Goal: Communication & Community: Share content

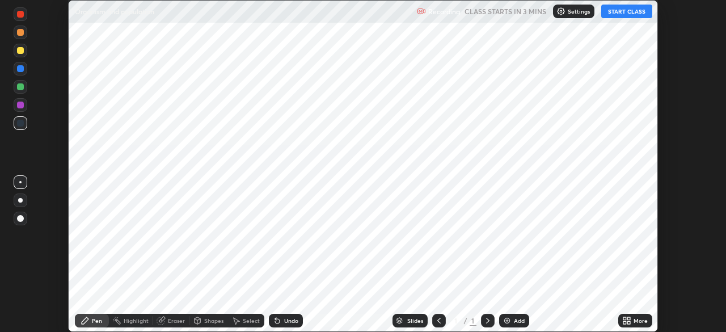
scroll to position [332, 725]
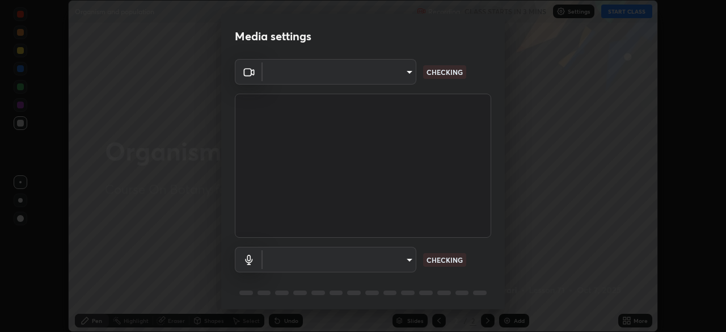
type input "6fd5a11214182fe3dbcd63879dc51230d69f1da36812afabedb7f77605f255ed"
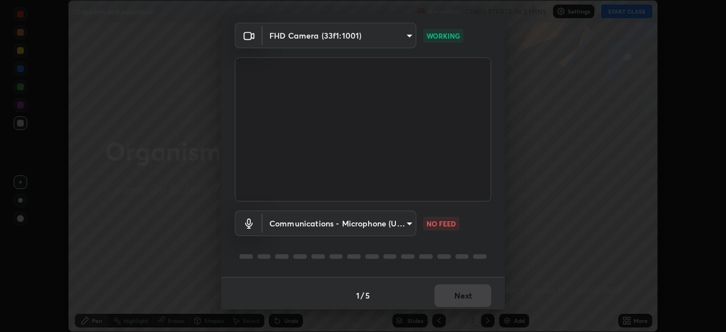
scroll to position [40, 0]
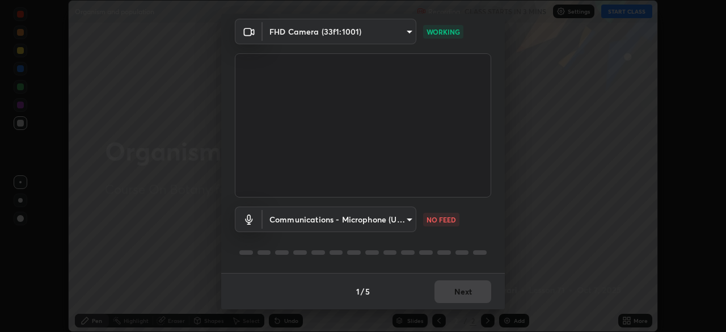
click at [401, 222] on body "Erase all Organism and population Recording CLASS STARTS IN 3 MINS Settings STA…" at bounding box center [363, 166] width 726 height 332
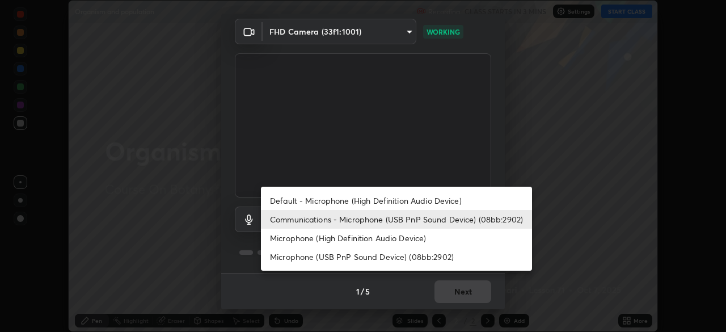
click at [370, 238] on li "Microphone (High Definition Audio Device)" at bounding box center [396, 238] width 271 height 19
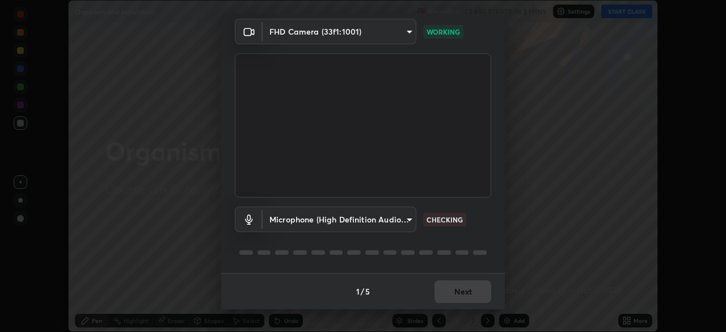
click at [408, 222] on body "Erase all Organism and population Recording CLASS STARTS IN 3 MINS Settings STA…" at bounding box center [363, 166] width 726 height 332
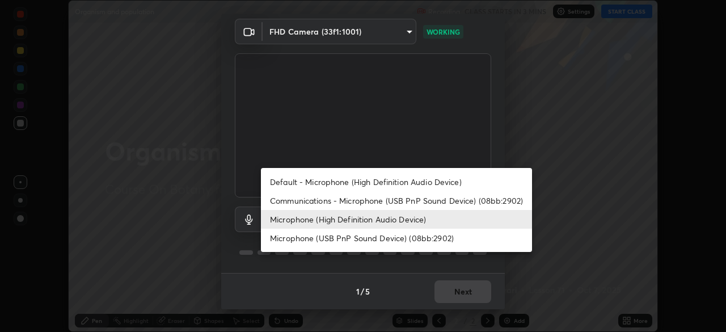
click at [380, 204] on li "Communications - Microphone (USB PnP Sound Device) (08bb:2902)" at bounding box center [396, 200] width 271 height 19
type input "communications"
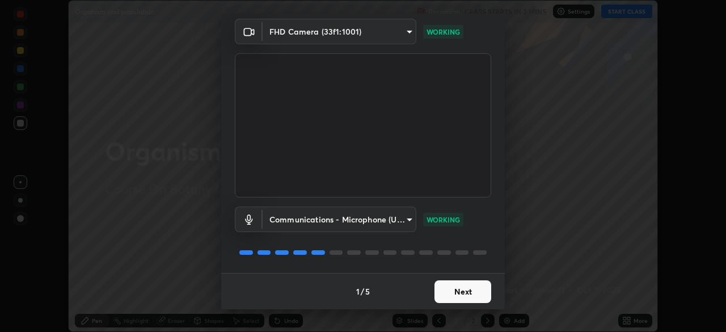
click at [467, 298] on button "Next" at bounding box center [462, 291] width 57 height 23
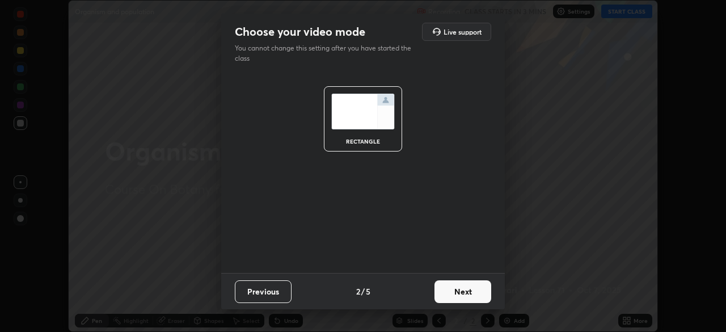
click at [470, 292] on button "Next" at bounding box center [462, 291] width 57 height 23
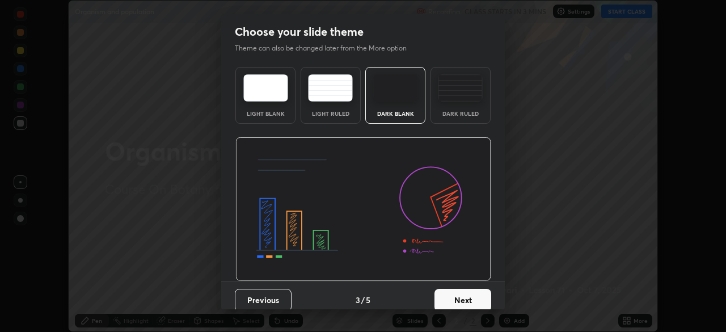
click at [477, 294] on button "Next" at bounding box center [462, 300] width 57 height 23
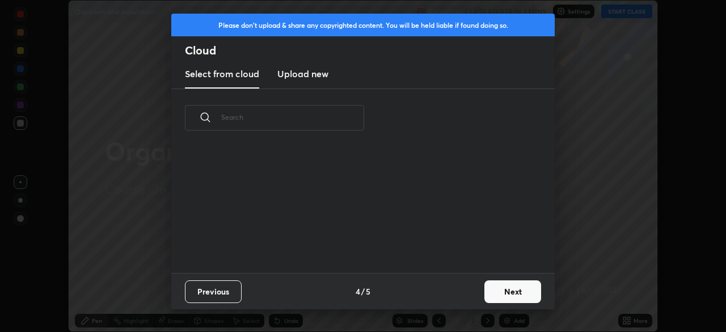
click at [491, 292] on button "Next" at bounding box center [512, 291] width 57 height 23
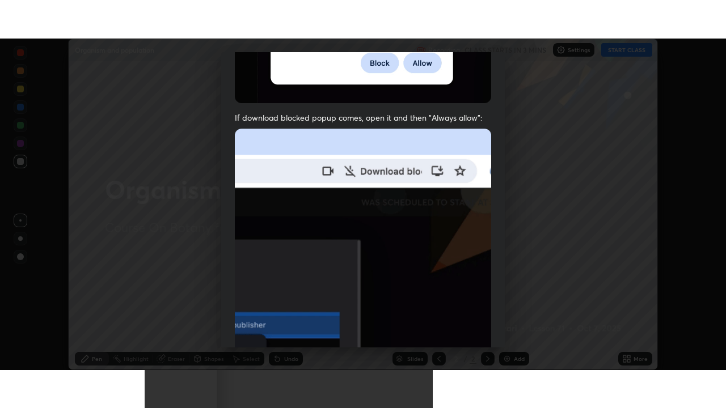
scroll to position [272, 0]
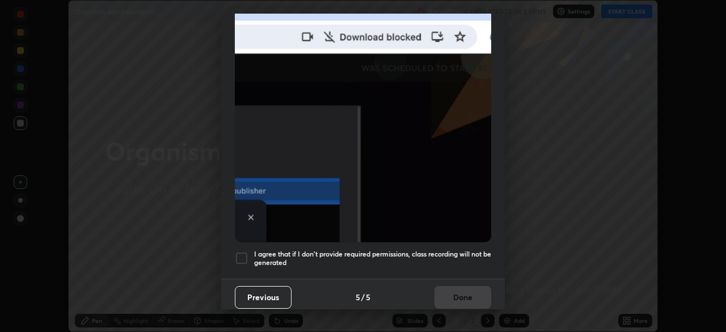
click at [243, 251] on div at bounding box center [242, 258] width 14 height 14
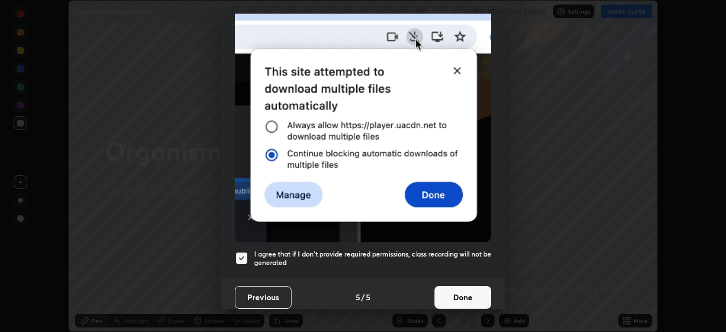
click at [454, 293] on button "Done" at bounding box center [462, 297] width 57 height 23
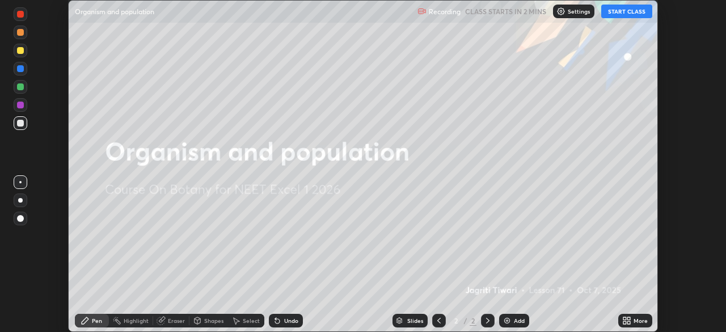
click at [610, 12] on button "START CLASS" at bounding box center [626, 12] width 51 height 14
click at [623, 320] on icon at bounding box center [626, 320] width 9 height 9
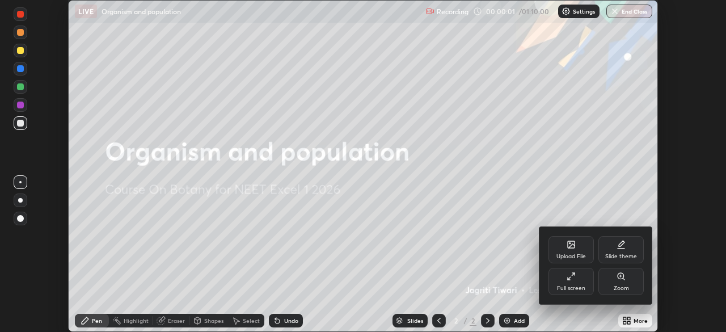
click at [575, 280] on icon at bounding box center [571, 276] width 9 height 9
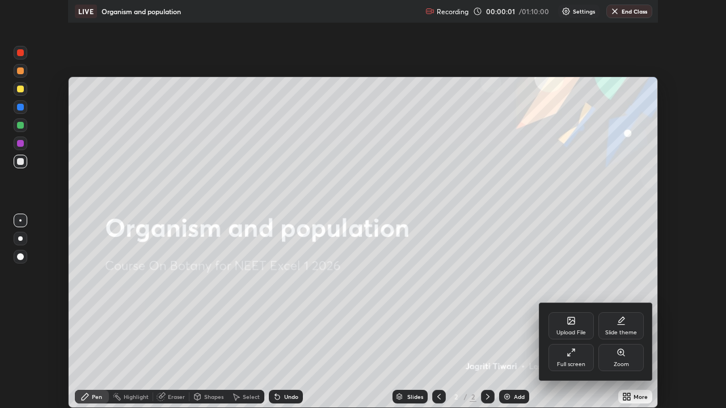
scroll to position [408, 726]
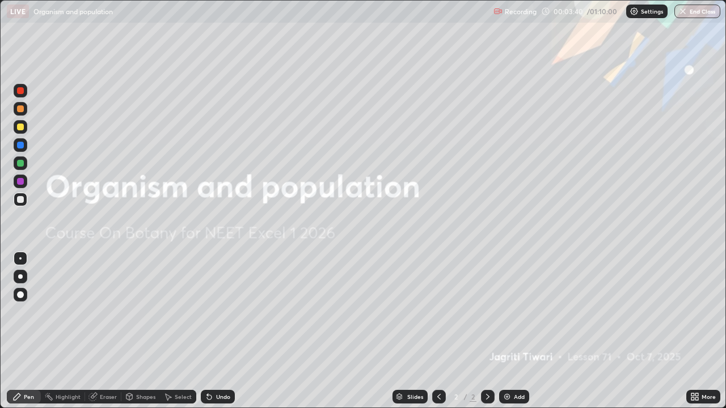
click at [509, 331] on img at bounding box center [507, 396] width 9 height 9
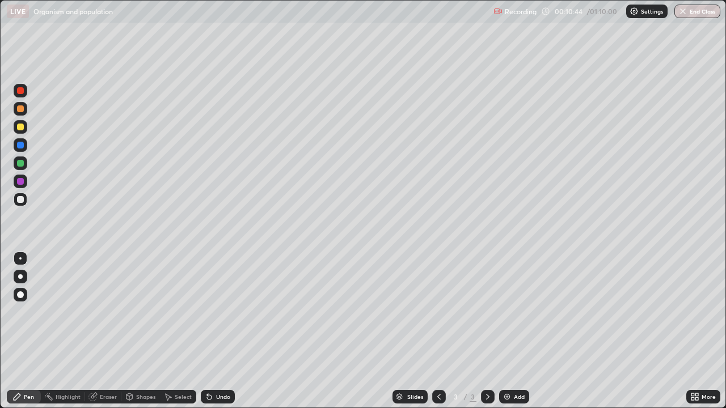
click at [506, 331] on div "Add" at bounding box center [514, 397] width 30 height 14
click at [520, 331] on div "Add" at bounding box center [519, 397] width 11 height 6
click at [511, 331] on div "Add" at bounding box center [514, 397] width 30 height 14
click at [509, 331] on img at bounding box center [507, 396] width 9 height 9
click at [514, 331] on div "Add" at bounding box center [519, 397] width 11 height 6
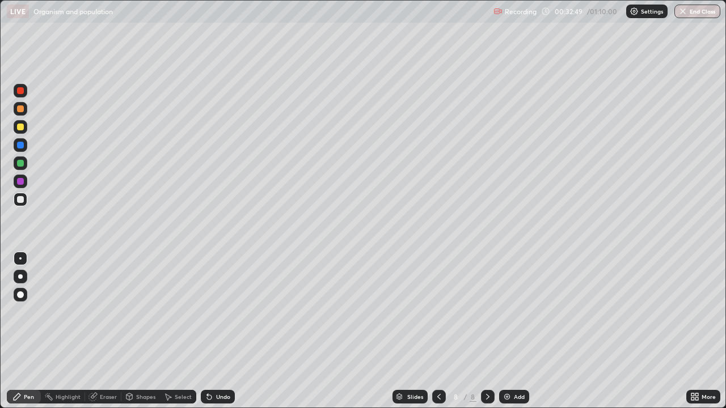
click at [213, 331] on div "Undo" at bounding box center [218, 397] width 34 height 14
click at [519, 331] on div "Add" at bounding box center [519, 397] width 11 height 6
click at [209, 331] on div "Undo" at bounding box center [218, 397] width 34 height 14
click at [512, 331] on div "Add" at bounding box center [514, 397] width 30 height 14
click at [515, 331] on div "Add" at bounding box center [514, 397] width 30 height 14
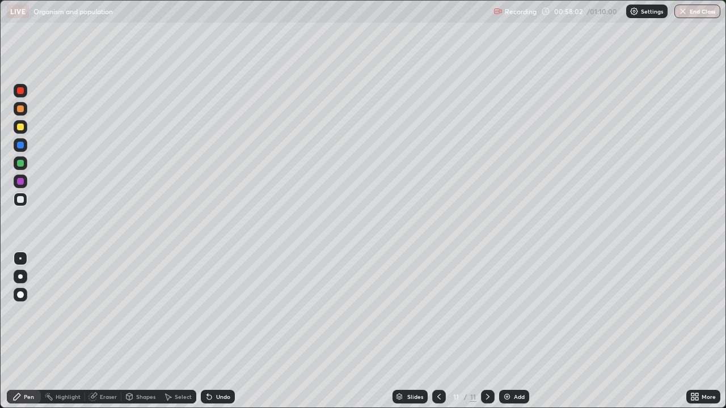
click at [520, 331] on div "Add" at bounding box center [514, 397] width 30 height 14
click at [528, 331] on div "Slides 12 / 12 Add" at bounding box center [460, 397] width 451 height 23
click at [512, 331] on div "Add" at bounding box center [514, 397] width 30 height 14
click at [17, 129] on div at bounding box center [20, 127] width 7 height 7
click at [20, 200] on div at bounding box center [20, 199] width 7 height 7
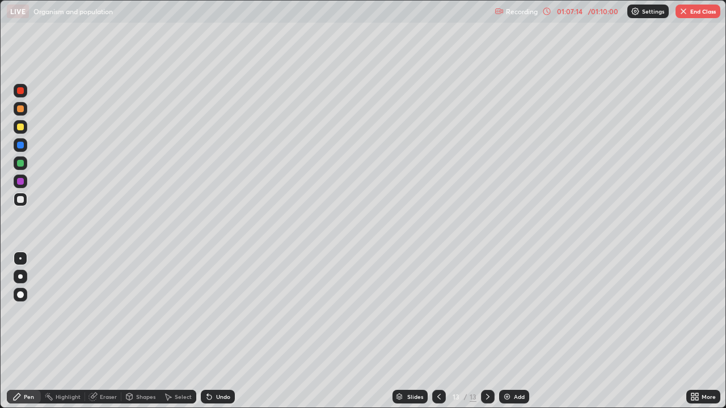
click at [513, 331] on div "Add" at bounding box center [514, 397] width 30 height 14
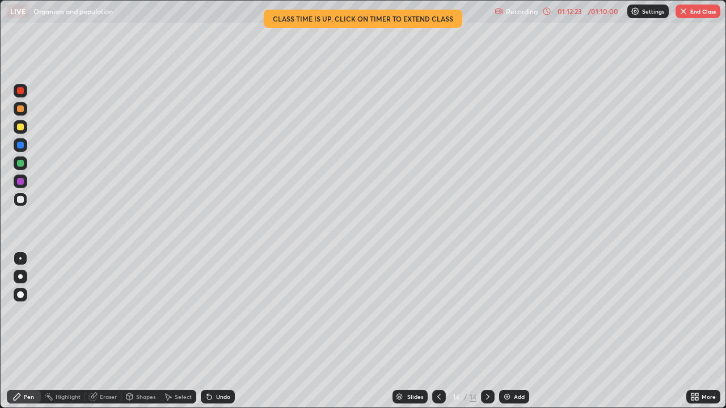
click at [681, 14] on img "button" at bounding box center [683, 11] width 9 height 9
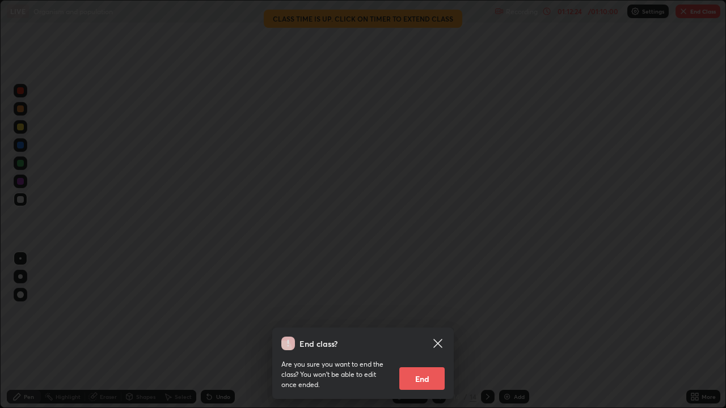
click at [429, 331] on button "End" at bounding box center [421, 379] width 45 height 23
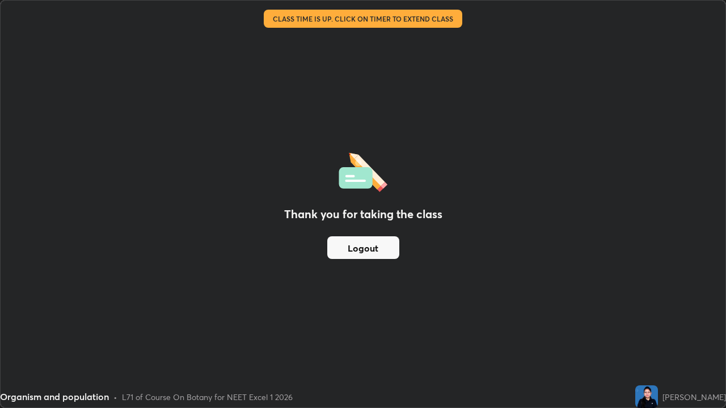
click at [368, 247] on button "Logout" at bounding box center [363, 248] width 72 height 23
click at [379, 246] on button "Logout" at bounding box center [363, 248] width 72 height 23
